Goal: Task Accomplishment & Management: Manage account settings

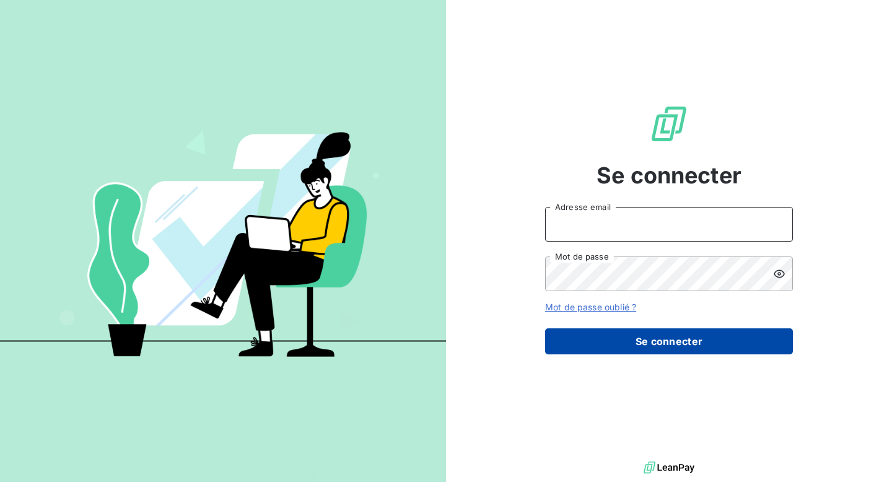
type input "[EMAIL_ADDRESS][DOMAIN_NAME]"
click at [675, 340] on button "Se connecter" at bounding box center [669, 341] width 248 height 26
click at [655, 344] on button "Se connecter" at bounding box center [669, 341] width 248 height 26
click at [680, 347] on button "Se connecter" at bounding box center [669, 341] width 248 height 26
click at [666, 342] on button "Se connecter" at bounding box center [669, 341] width 248 height 26
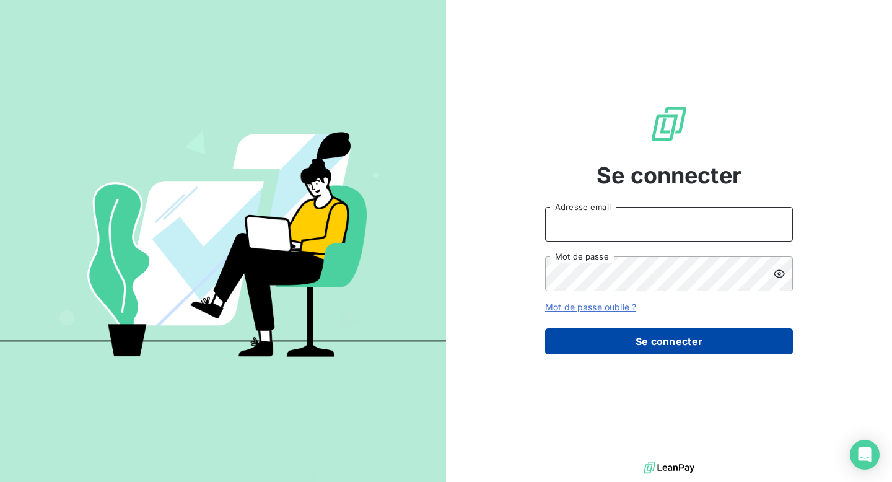
type input "[EMAIL_ADDRESS][DOMAIN_NAME]"
click at [675, 344] on button "Se connecter" at bounding box center [669, 341] width 248 height 26
click at [666, 340] on button "Se connecter" at bounding box center [669, 341] width 248 height 26
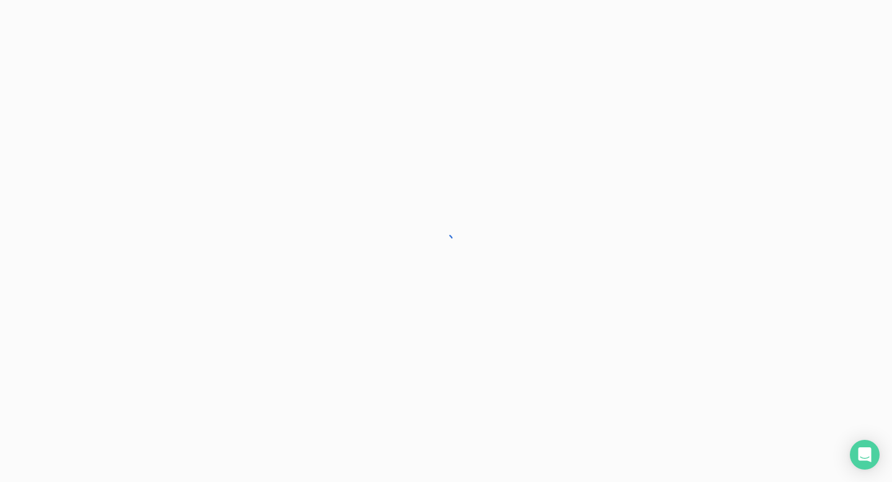
click at [666, 340] on div at bounding box center [446, 241] width 892 height 482
